Goal: Information Seeking & Learning: Understand process/instructions

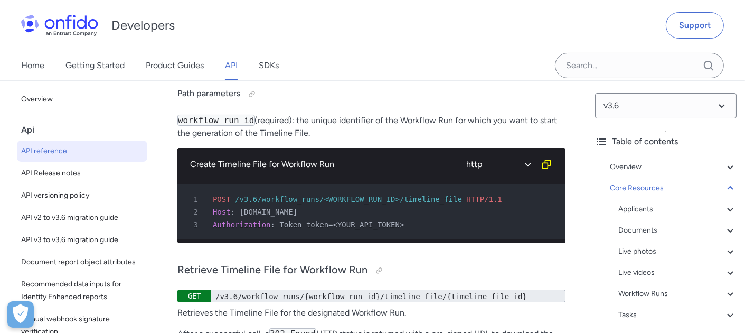
drag, startPoint x: 308, startPoint y: 152, endPoint x: 395, endPoint y: 148, distance: 86.7
drag, startPoint x: 395, startPoint y: 148, endPoint x: 438, endPoint y: 152, distance: 43.5
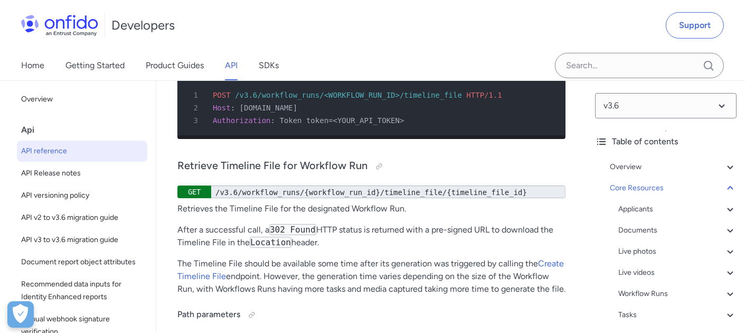
scroll to position [44874, 0]
drag, startPoint x: 265, startPoint y: 147, endPoint x: 389, endPoint y: 142, distance: 124.2
drag, startPoint x: 389, startPoint y: 142, endPoint x: 491, endPoint y: 147, distance: 101.5
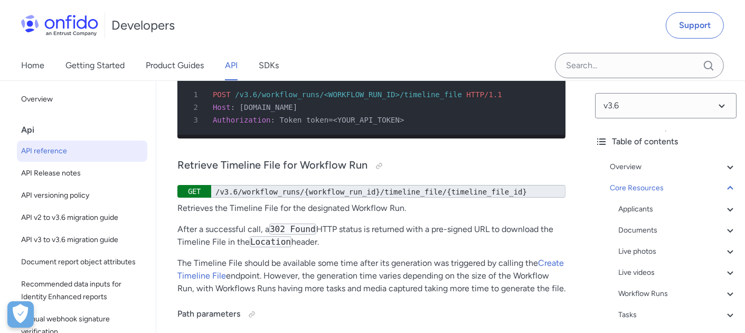
drag, startPoint x: 491, startPoint y: 147, endPoint x: 402, endPoint y: 144, distance: 88.2
drag, startPoint x: 193, startPoint y: 162, endPoint x: 390, endPoint y: 163, distance: 197.0
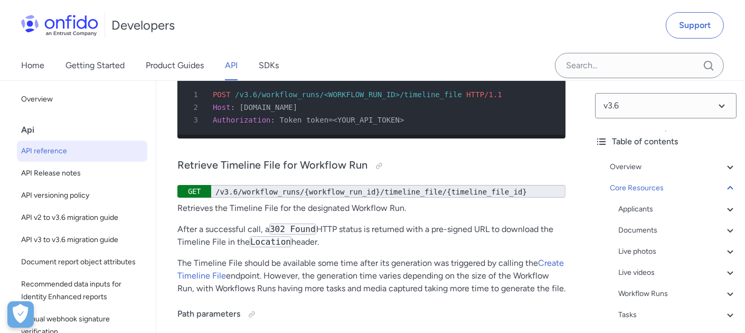
drag, startPoint x: 390, startPoint y: 163, endPoint x: 488, endPoint y: 163, distance: 98.2
drag, startPoint x: 177, startPoint y: 180, endPoint x: 485, endPoint y: 174, distance: 307.4
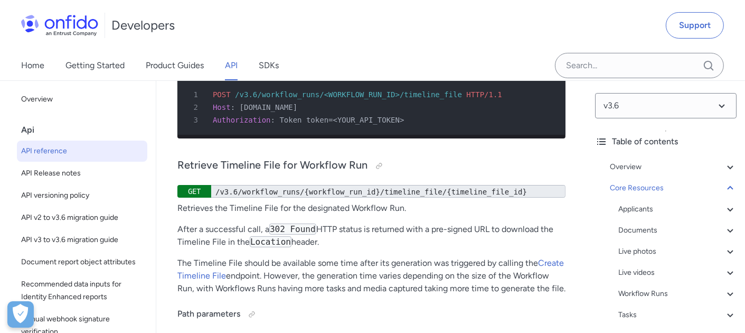
drag, startPoint x: 305, startPoint y: 174, endPoint x: 549, endPoint y: 177, distance: 243.4
drag, startPoint x: 549, startPoint y: 177, endPoint x: 466, endPoint y: 184, distance: 83.2
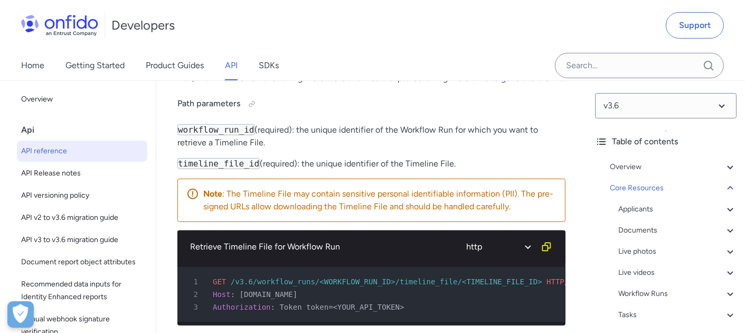
scroll to position [45084, 0]
drag, startPoint x: 303, startPoint y: 164, endPoint x: 442, endPoint y: 161, distance: 139.4
drag, startPoint x: 442, startPoint y: 161, endPoint x: 474, endPoint y: 161, distance: 31.7
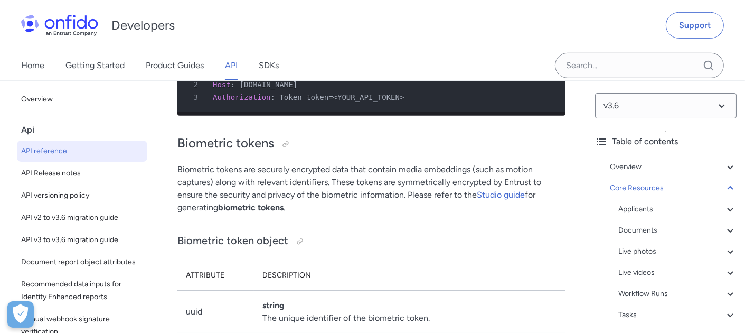
scroll to position [0, 0]
drag, startPoint x: 178, startPoint y: 196, endPoint x: 503, endPoint y: 206, distance: 324.3
drag, startPoint x: 503, startPoint y: 206, endPoint x: 367, endPoint y: 237, distance: 138.6
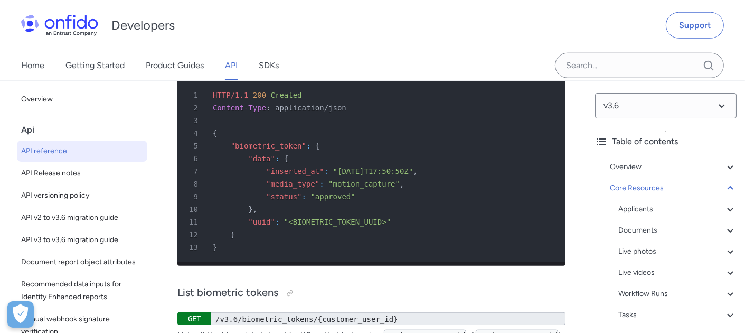
scroll to position [45715, 0]
drag, startPoint x: 180, startPoint y: 202, endPoint x: 364, endPoint y: 208, distance: 183.9
drag, startPoint x: 364, startPoint y: 208, endPoint x: 299, endPoint y: 247, distance: 75.1
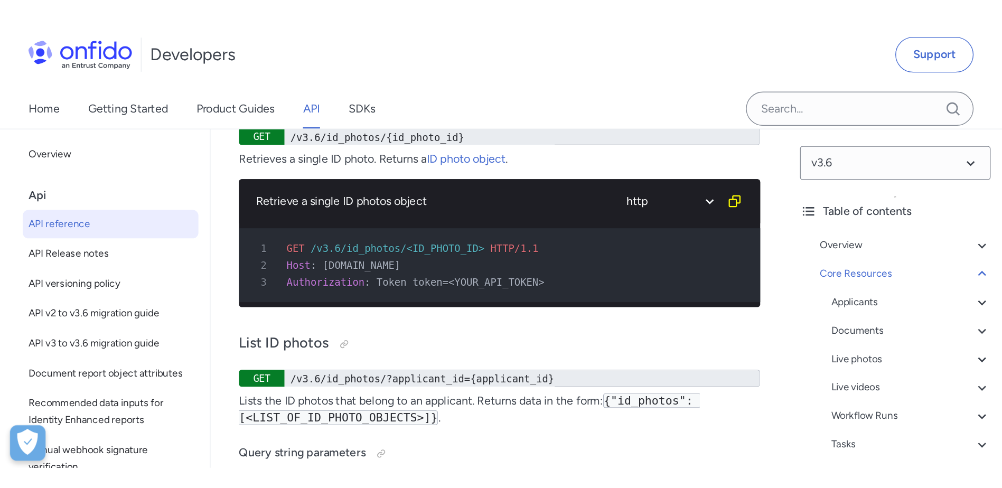
scroll to position [42703, 0]
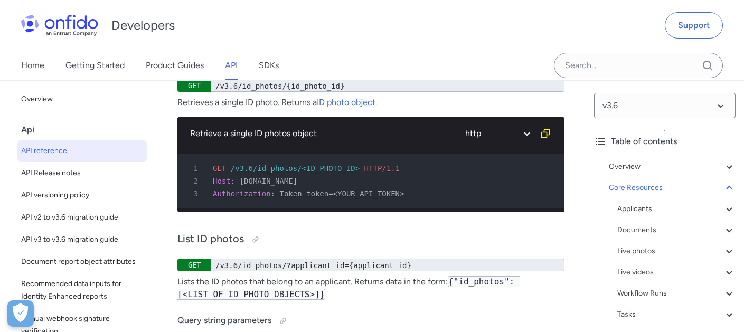
drag, startPoint x: 234, startPoint y: 230, endPoint x: 459, endPoint y: 227, distance: 224.9
drag, startPoint x: 459, startPoint y: 227, endPoint x: 372, endPoint y: 246, distance: 89.2
drag, startPoint x: 435, startPoint y: 227, endPoint x: 542, endPoint y: 227, distance: 106.7
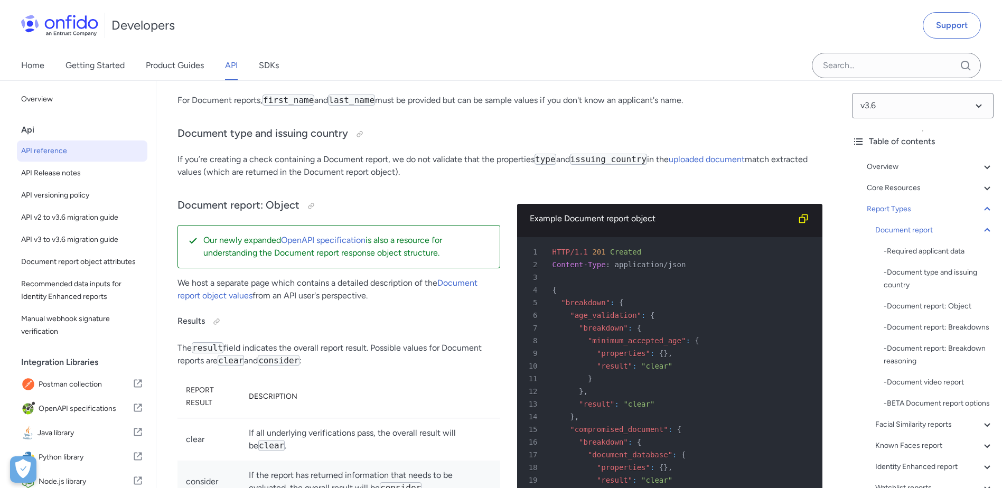
drag, startPoint x: 272, startPoint y: 239, endPoint x: 424, endPoint y: 247, distance: 151.7
drag, startPoint x: 332, startPoint y: 243, endPoint x: 558, endPoint y: 241, distance: 226.5
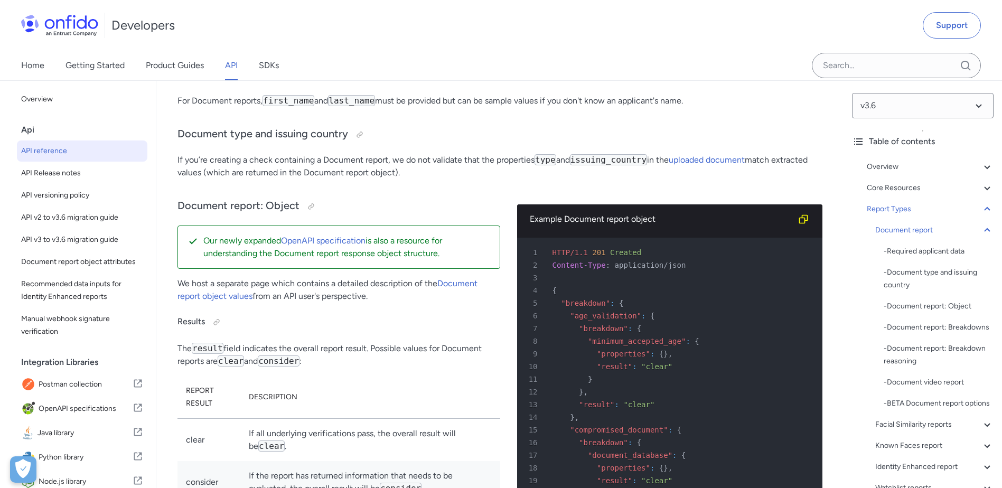
drag, startPoint x: 558, startPoint y: 241, endPoint x: 564, endPoint y: 241, distance: 5.8
drag, startPoint x: 597, startPoint y: 238, endPoint x: 736, endPoint y: 235, distance: 138.4
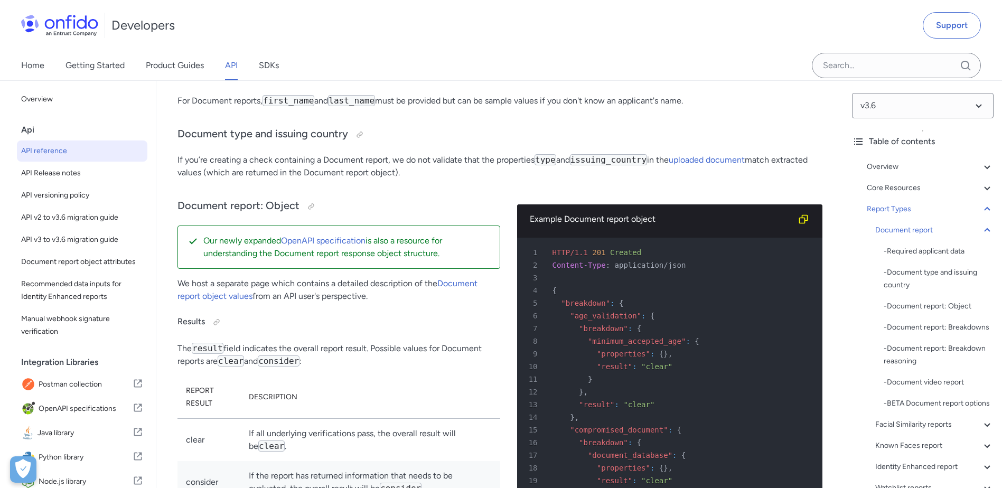
drag, startPoint x: 736, startPoint y: 235, endPoint x: 457, endPoint y: 228, distance: 278.4
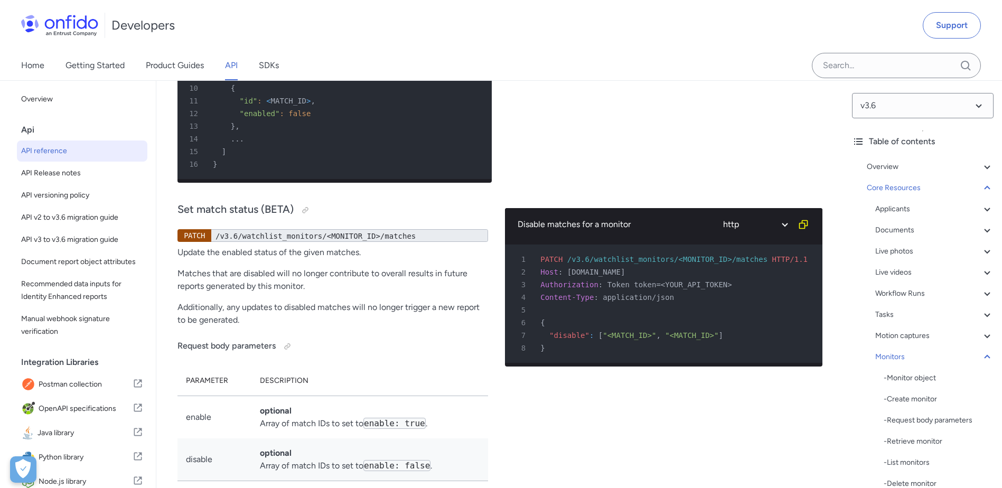
scroll to position [32095, 0]
